Goal: Transaction & Acquisition: Purchase product/service

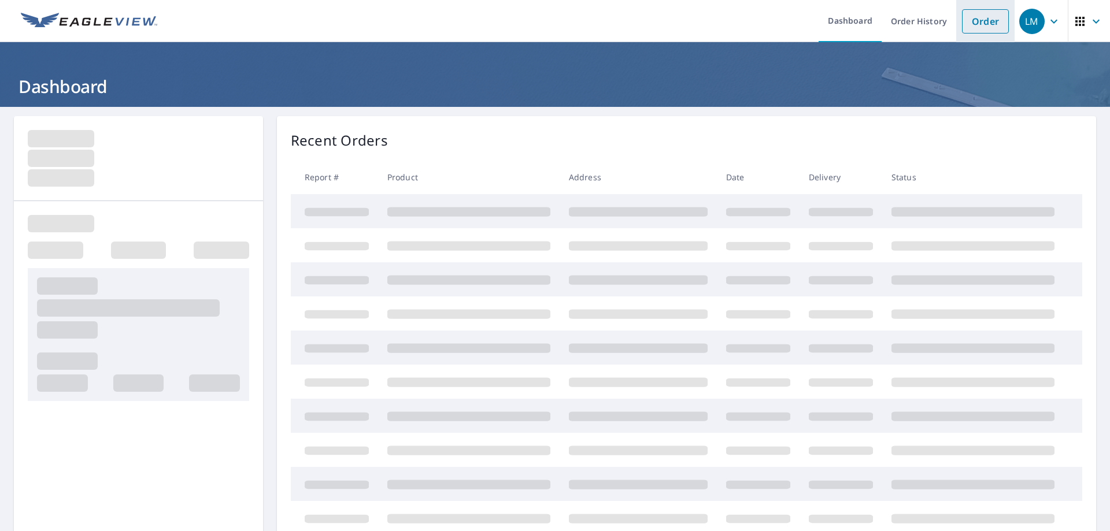
click at [975, 21] on link "Order" at bounding box center [985, 21] width 47 height 24
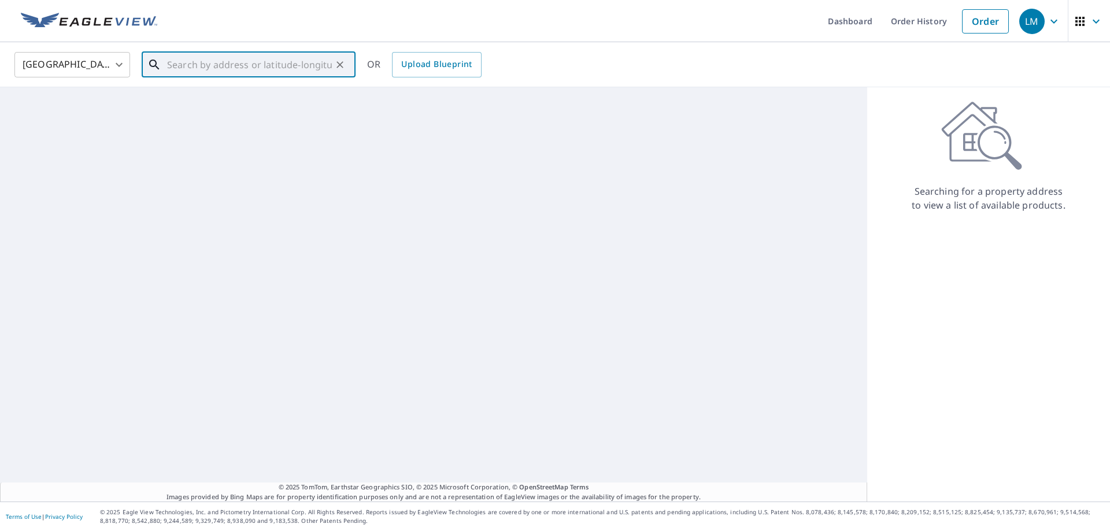
click at [222, 52] on input "text" at bounding box center [249, 65] width 165 height 32
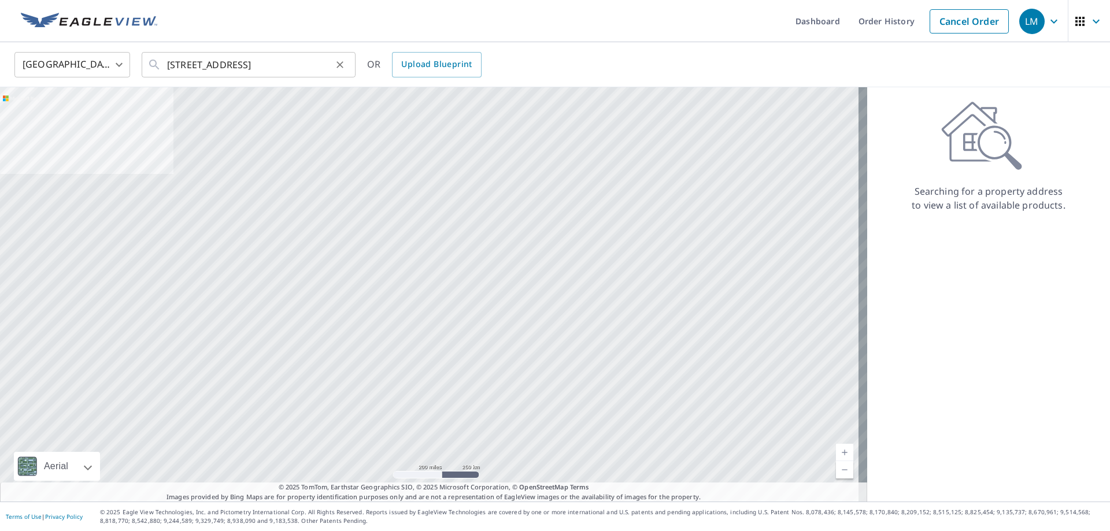
type input "[STREET_ADDRESS]"
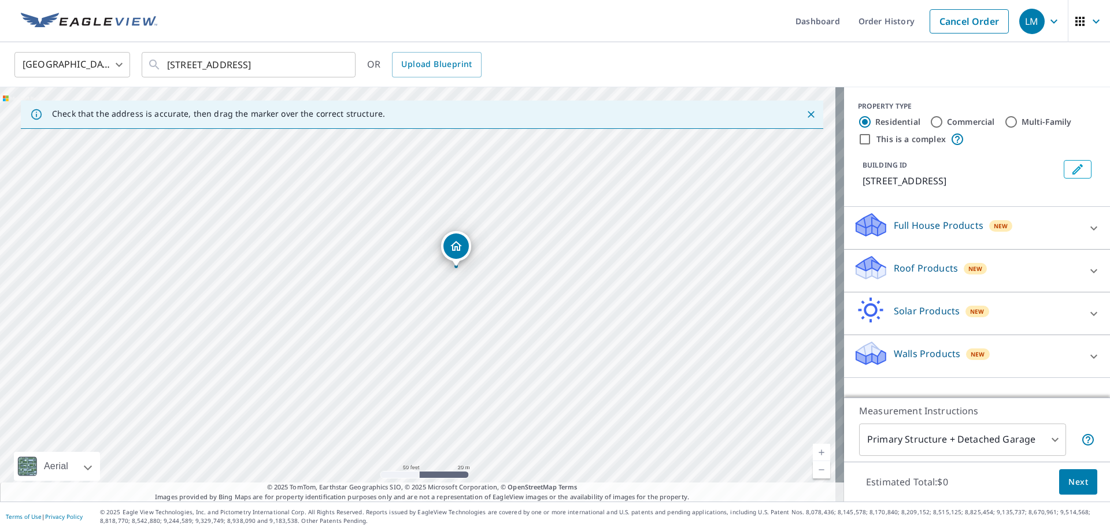
drag, startPoint x: 434, startPoint y: 314, endPoint x: 438, endPoint y: 366, distance: 52.2
click at [438, 366] on div "[STREET_ADDRESS]" at bounding box center [422, 294] width 844 height 414
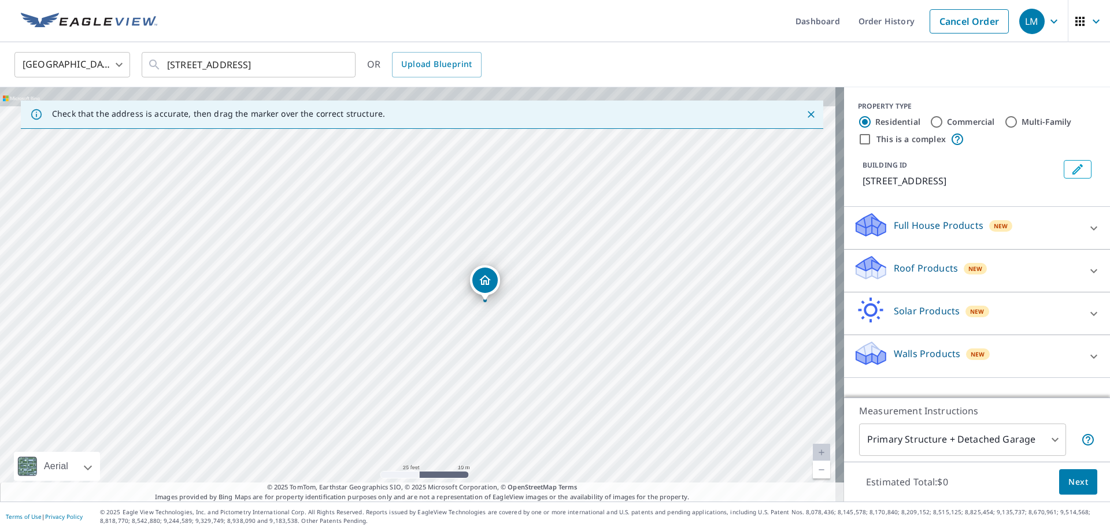
drag, startPoint x: 481, startPoint y: 273, endPoint x: 488, endPoint y: 390, distance: 116.4
click at [488, 390] on div "[STREET_ADDRESS]" at bounding box center [422, 294] width 844 height 414
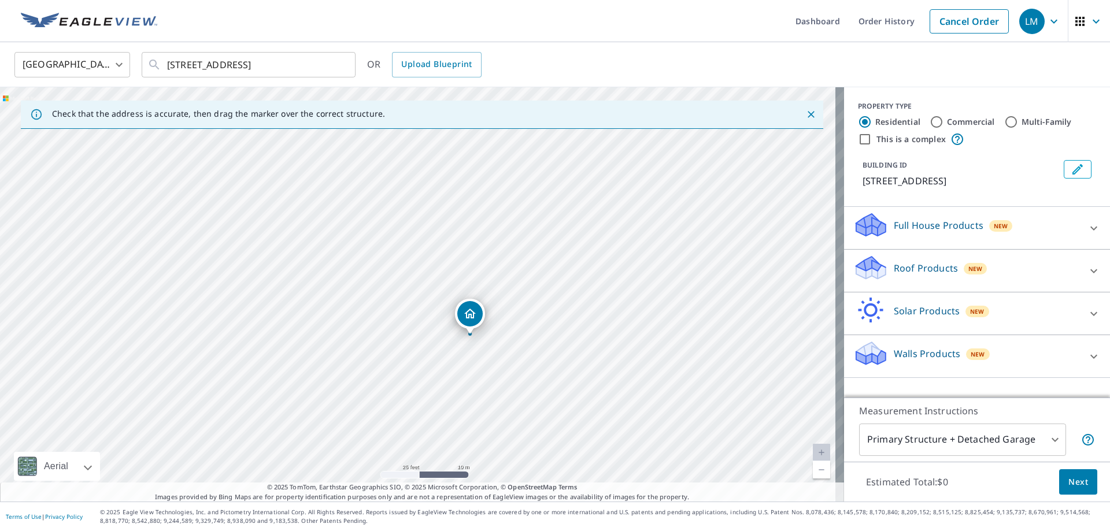
drag, startPoint x: 488, startPoint y: 285, endPoint x: 472, endPoint y: 316, distance: 35.2
click at [1032, 264] on div "Roof Products New" at bounding box center [966, 270] width 227 height 33
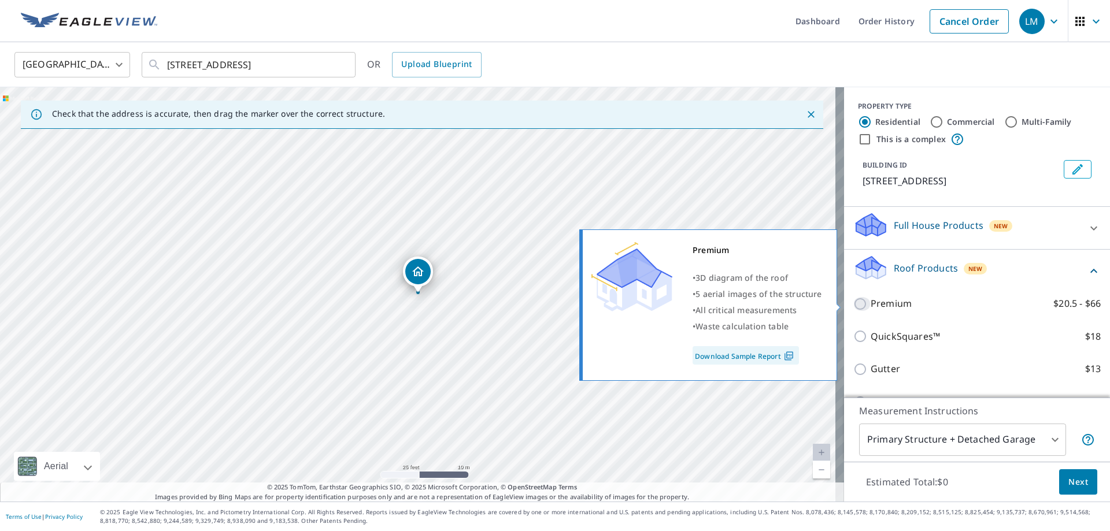
click at [853, 303] on input "Premium $20.5 - $66" at bounding box center [861, 304] width 17 height 14
checkbox input "true"
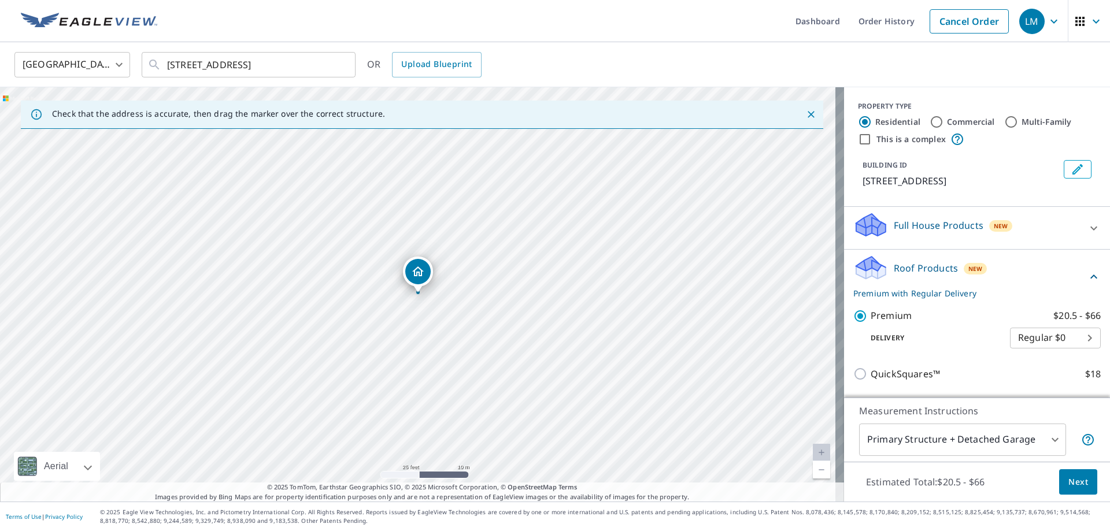
click at [1068, 479] on span "Next" at bounding box center [1078, 482] width 20 height 14
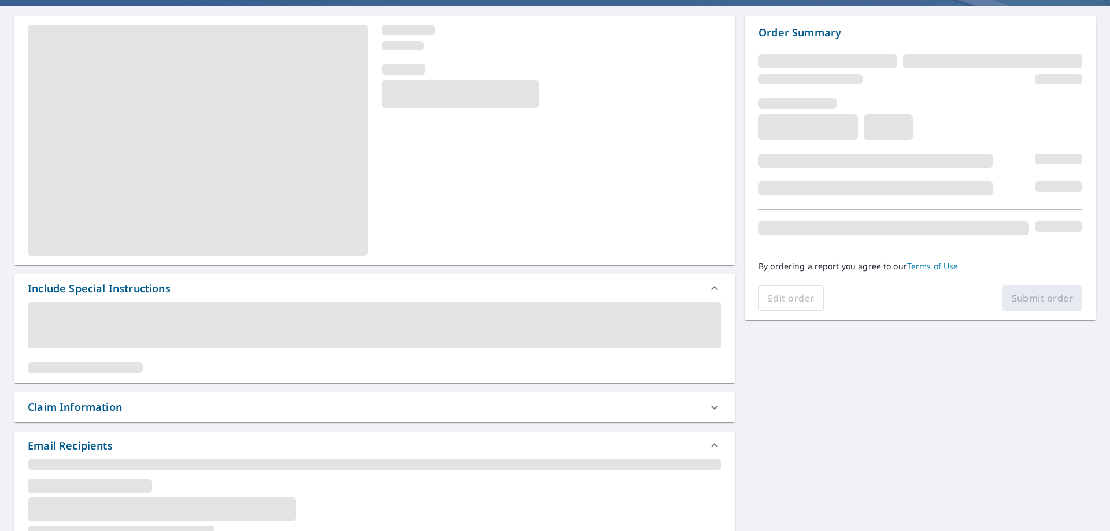
scroll to position [116, 0]
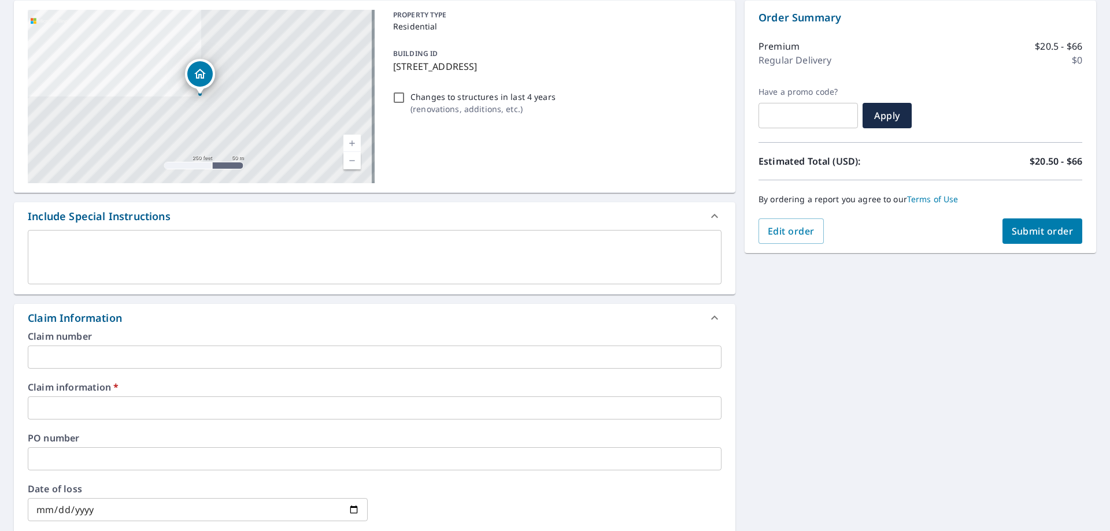
click at [110, 409] on input "text" at bounding box center [375, 408] width 694 height 23
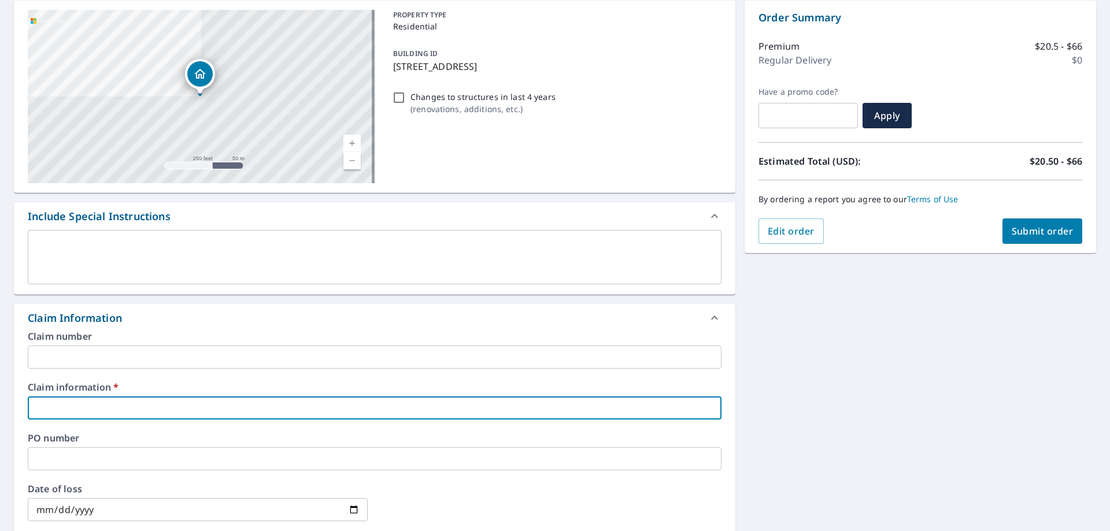
type input "257899"
checkbox input "true"
click at [801, 354] on div "[STREET_ADDRESS] A standard road map Aerial A detailed look from above Labels L…" at bounding box center [555, 431] width 1110 height 880
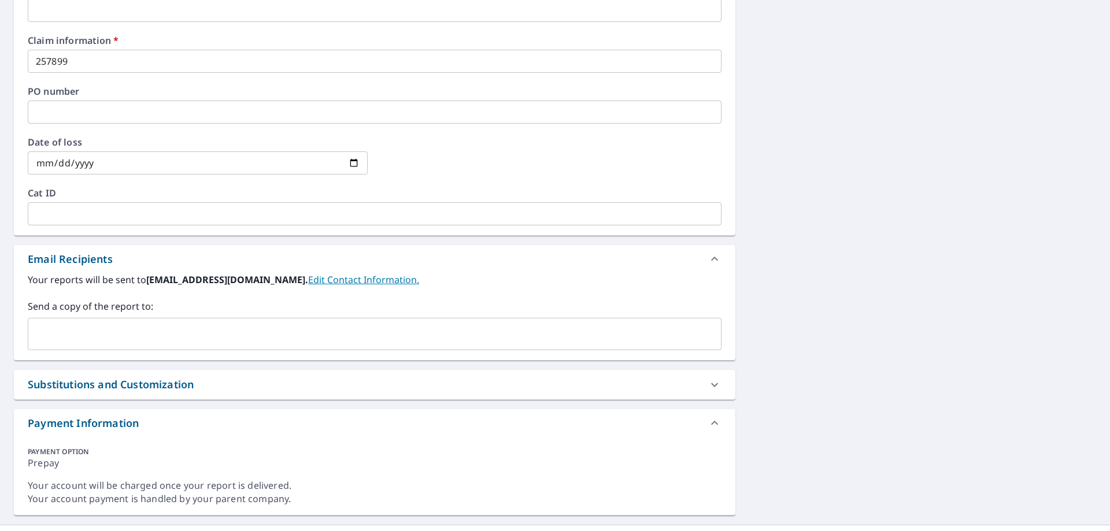
scroll to position [486, 0]
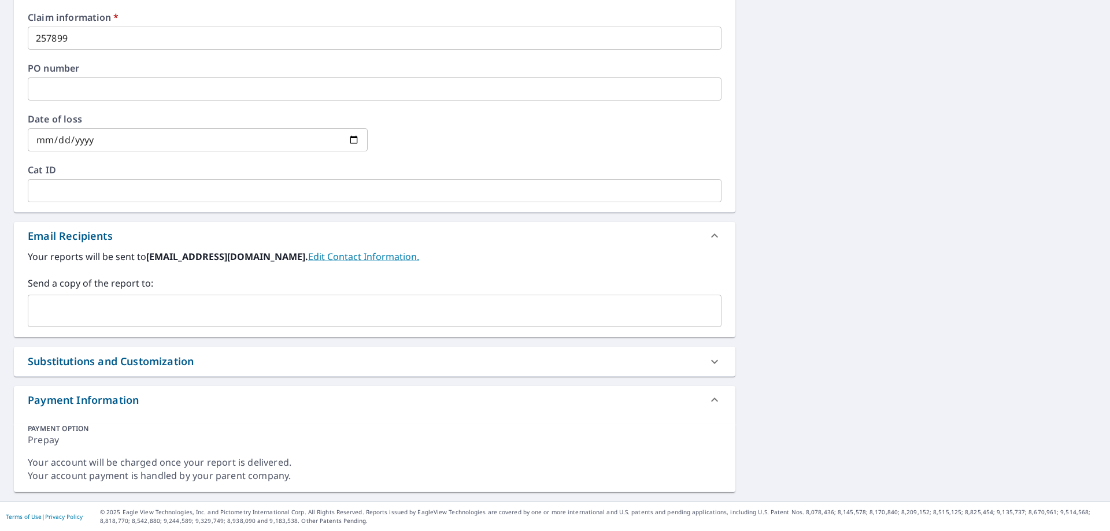
click at [522, 306] on input "text" at bounding box center [366, 311] width 666 height 22
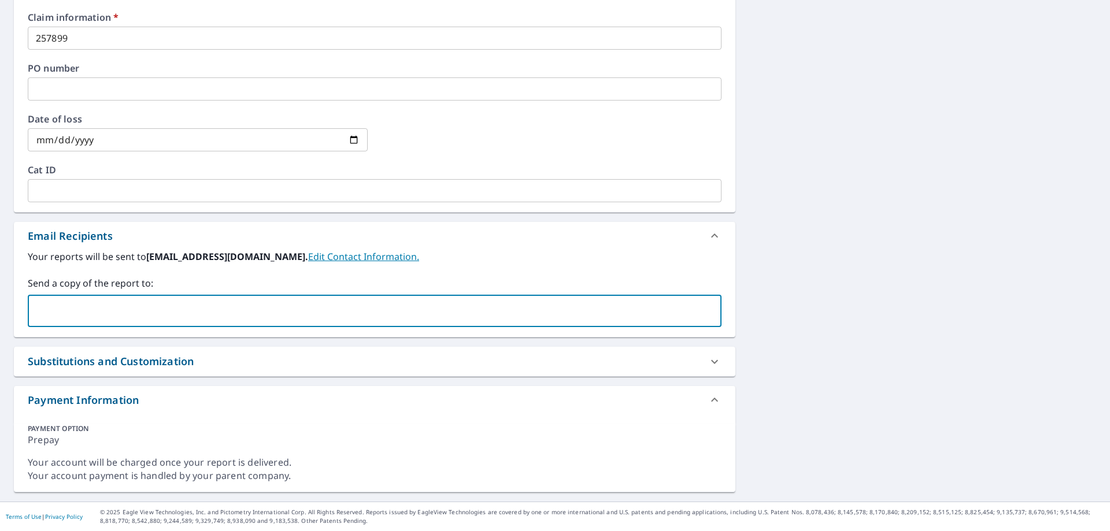
type input "[EMAIL_ADDRESS][DOMAIN_NAME]"
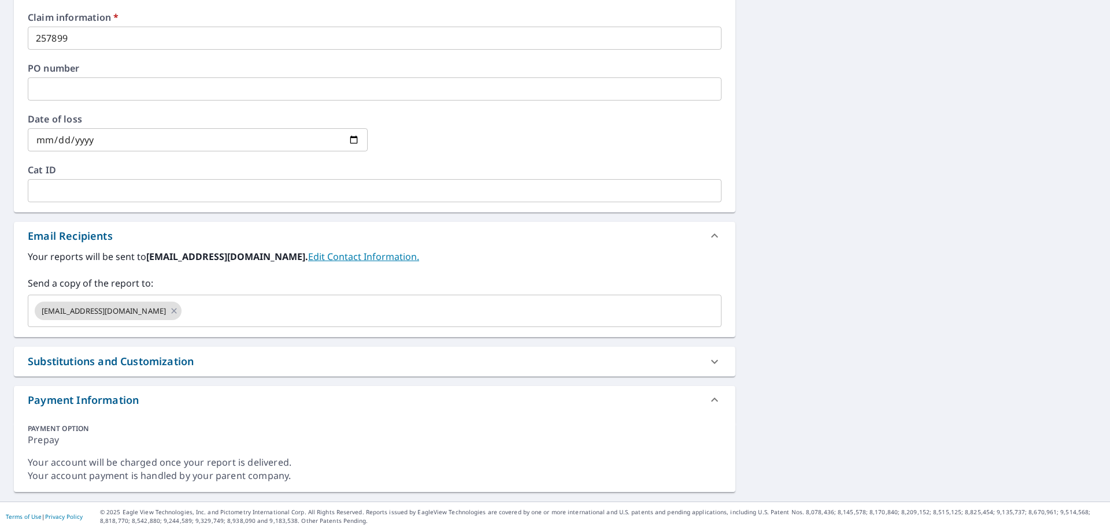
drag, startPoint x: 1073, startPoint y: 154, endPoint x: 1012, endPoint y: 179, distance: 66.1
click at [1071, 154] on div "[STREET_ADDRESS] A standard road map Aerial A detailed look from above Labels L…" at bounding box center [555, 61] width 1110 height 880
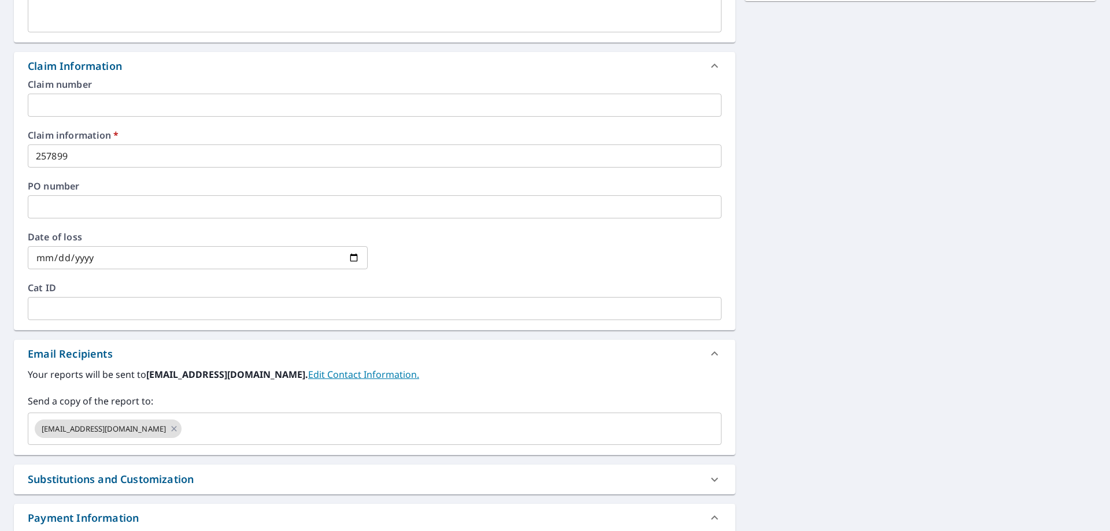
scroll to position [139, 0]
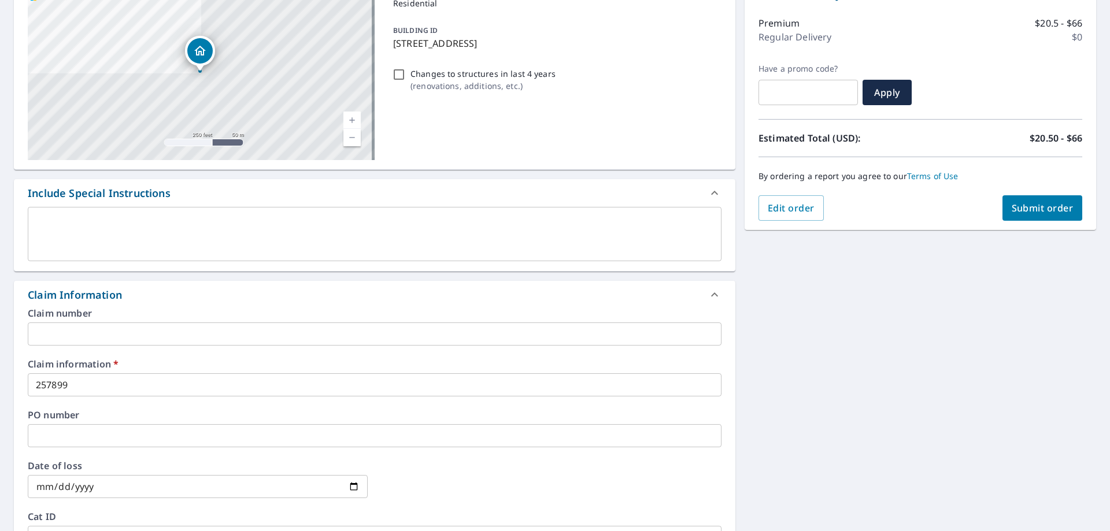
click at [1046, 199] on button "Submit order" at bounding box center [1042, 207] width 80 height 25
checkbox input "true"
